Goal: Task Accomplishment & Management: Complete application form

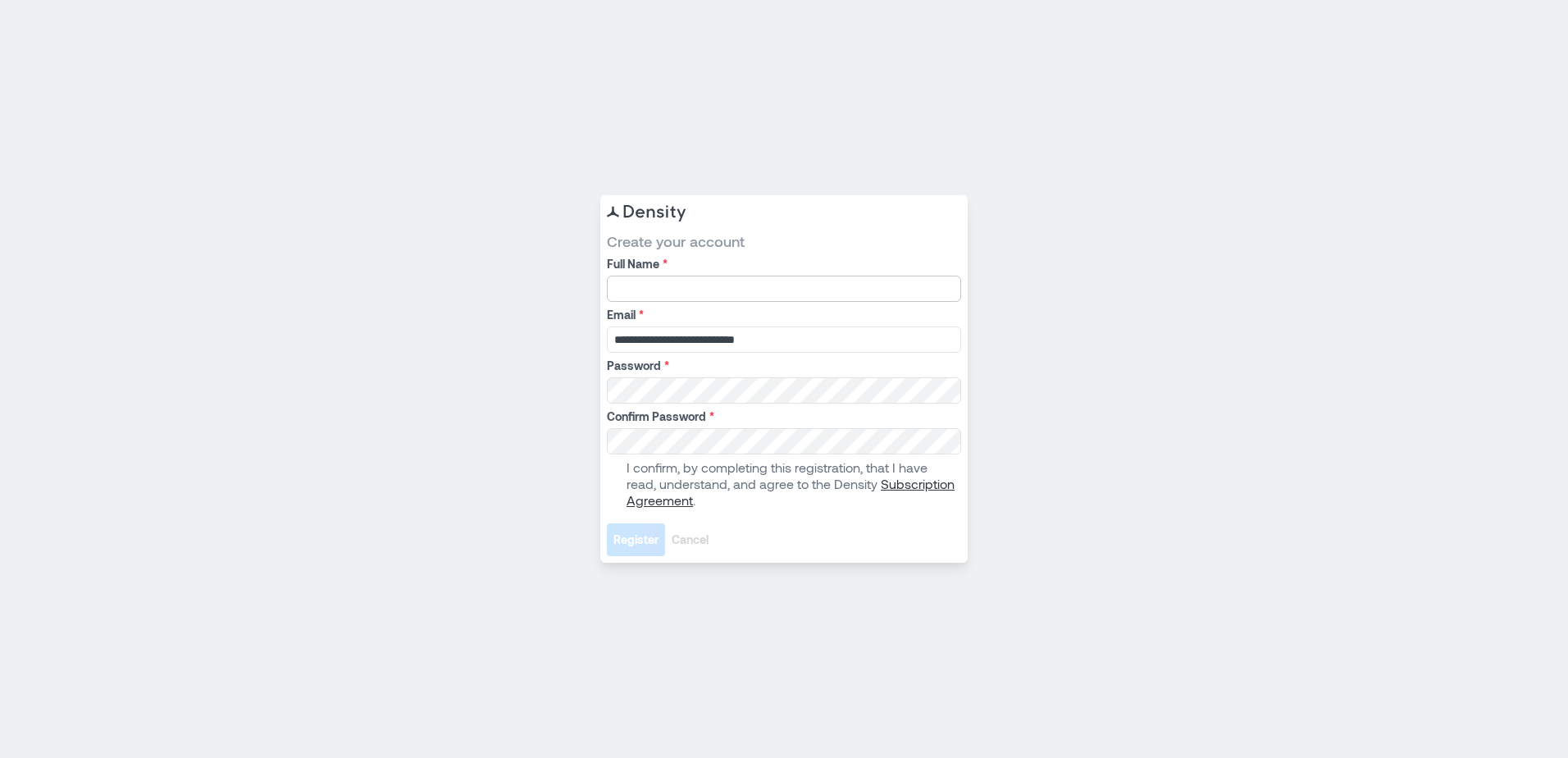
click at [754, 282] on input "Full Name *" at bounding box center [784, 288] width 355 height 26
type input "**********"
click at [616, 476] on label "I confirm, by completing this registration, that I have read, understand, and a…" at bounding box center [782, 484] width 351 height 49
click at [607, 524] on button "Register" at bounding box center [636, 540] width 58 height 32
